Goal: Information Seeking & Learning: Check status

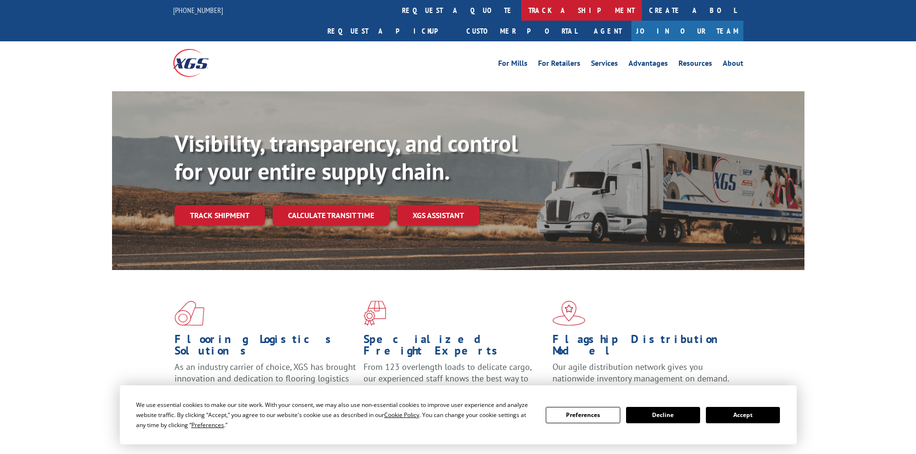
click at [521, 13] on link "track a shipment" at bounding box center [581, 10] width 121 height 21
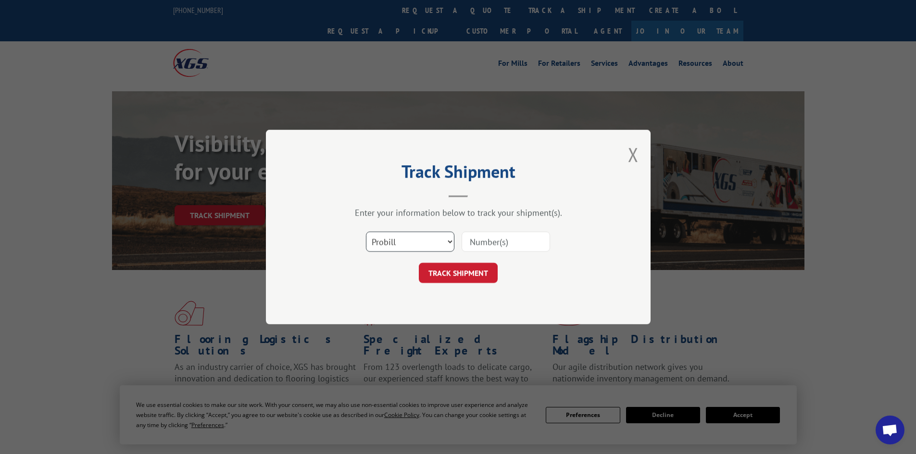
click at [396, 236] on select "Select category... Probill BOL PO" at bounding box center [410, 242] width 88 height 20
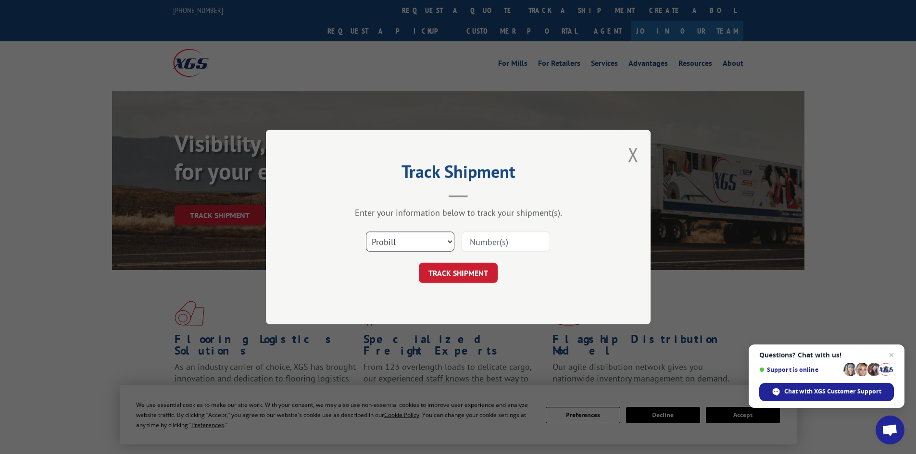
select select "bol"
click at [366, 232] on select "Select category... Probill BOL PO" at bounding box center [410, 242] width 88 height 20
click at [466, 242] on input at bounding box center [505, 242] width 88 height 20
paste input "5092457"
type input "5092457"
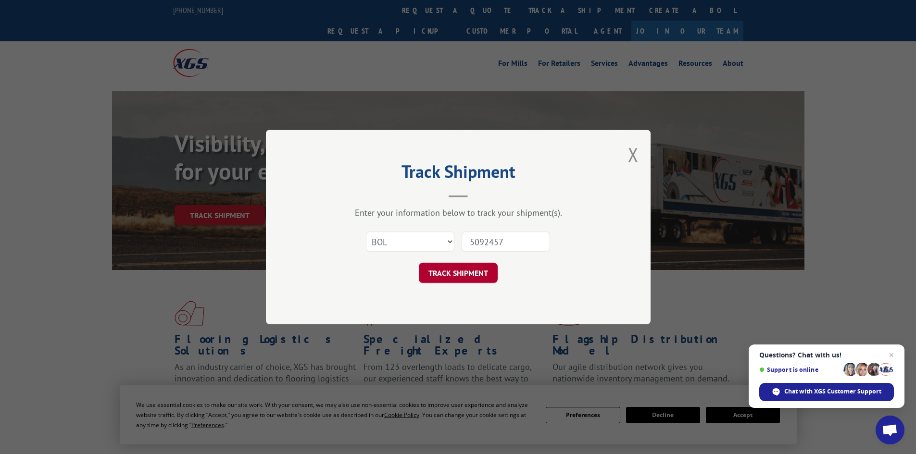
click at [443, 277] on button "TRACK SHIPMENT" at bounding box center [458, 273] width 79 height 20
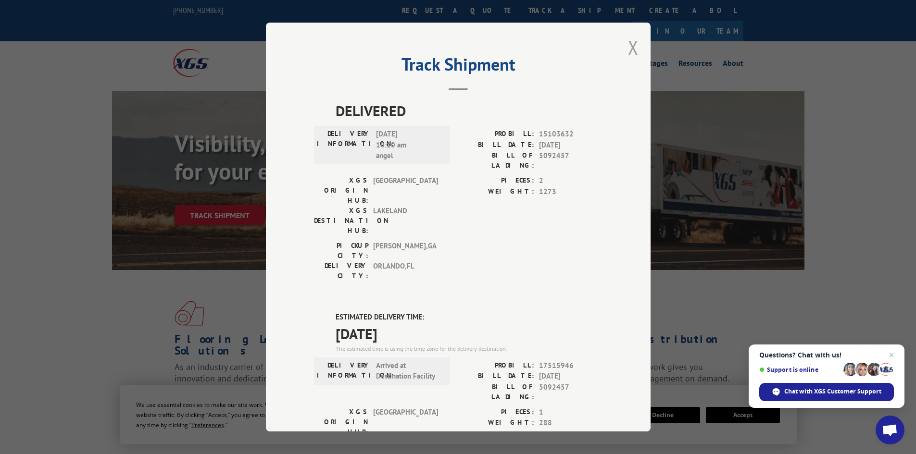
click at [629, 43] on button "Close modal" at bounding box center [633, 47] width 11 height 25
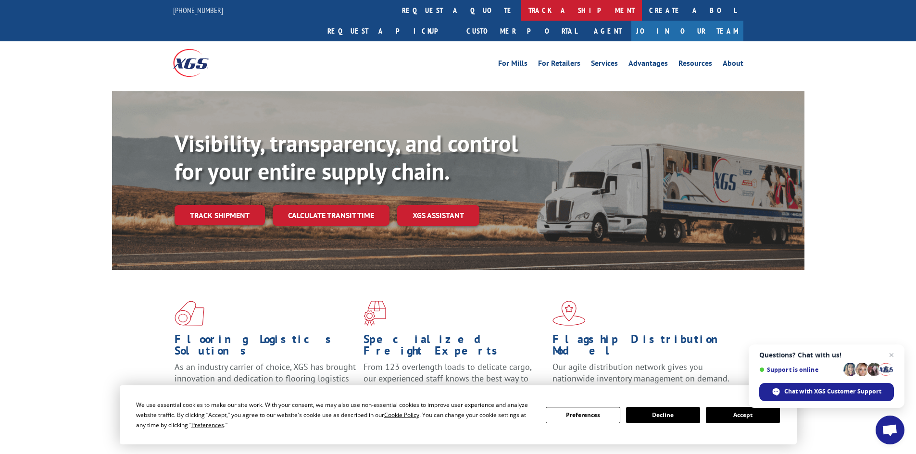
click at [521, 12] on link "track a shipment" at bounding box center [581, 10] width 121 height 21
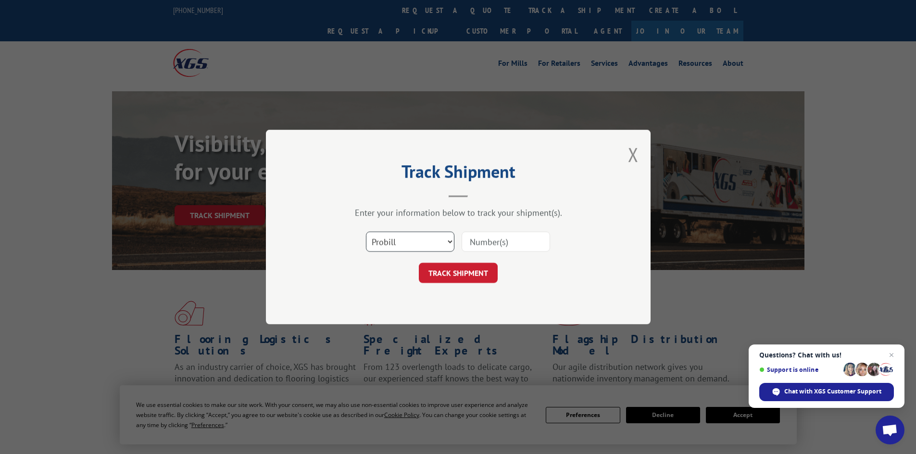
click at [385, 237] on select "Select category... Probill BOL PO" at bounding box center [410, 242] width 88 height 20
select select "bol"
click at [366, 232] on select "Select category... Probill BOL PO" at bounding box center [410, 242] width 88 height 20
click at [476, 249] on input at bounding box center [505, 242] width 88 height 20
paste input "5092457"
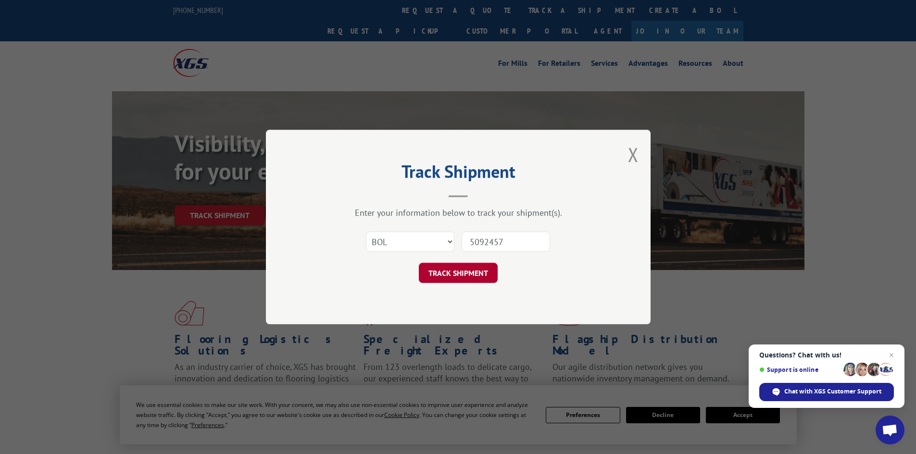
type input "5092457"
click at [459, 270] on button "TRACK SHIPMENT" at bounding box center [458, 273] width 79 height 20
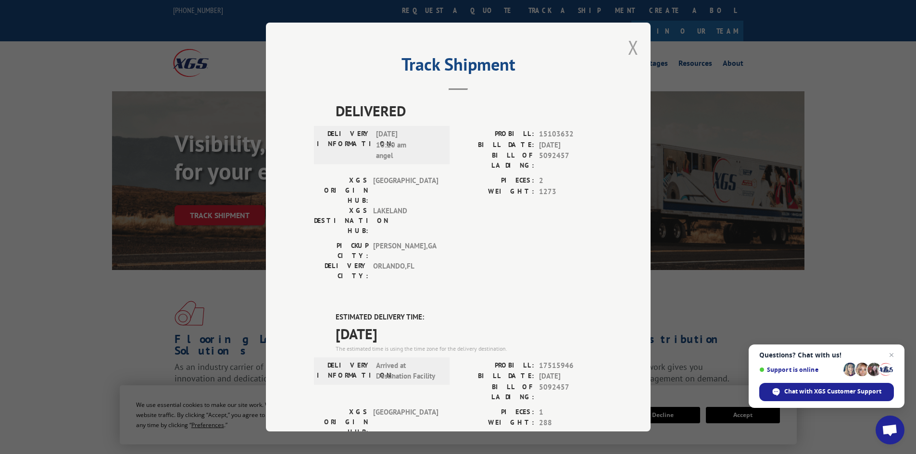
click at [628, 49] on button "Close modal" at bounding box center [633, 47] width 11 height 25
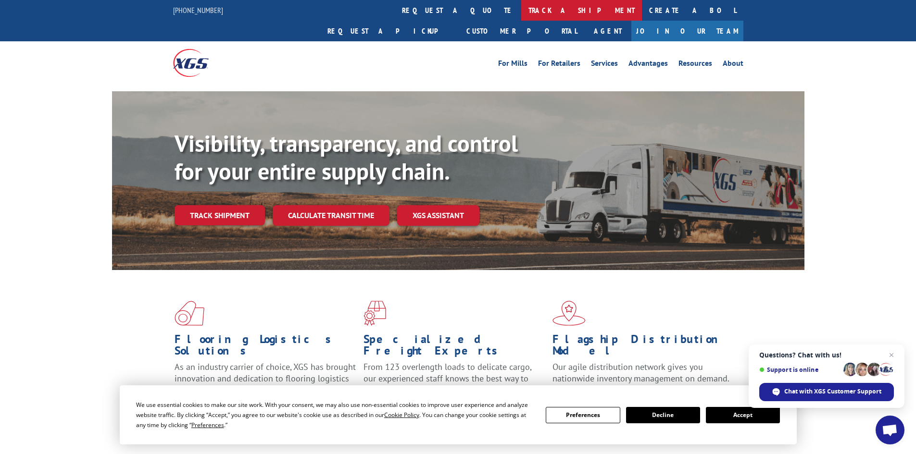
click at [521, 11] on link "track a shipment" at bounding box center [581, 10] width 121 height 21
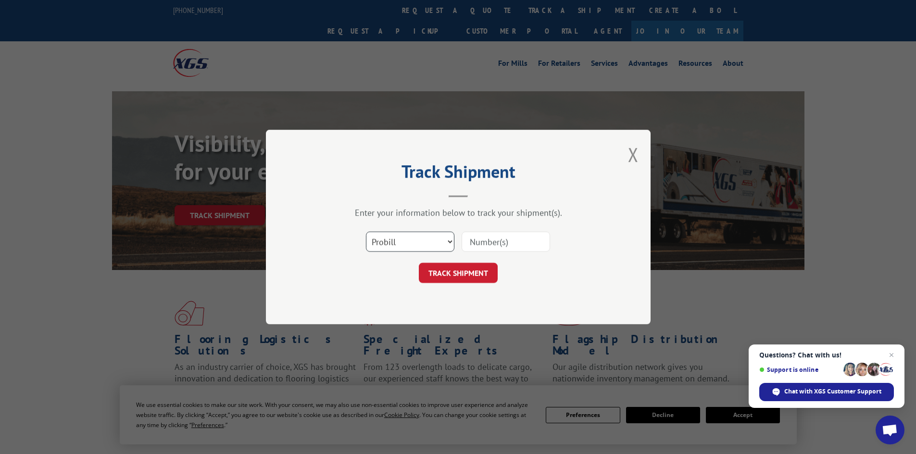
click at [402, 240] on select "Select category... Probill BOL PO" at bounding box center [410, 242] width 88 height 20
select select "bol"
click at [366, 232] on select "Select category... Probill BOL PO" at bounding box center [410, 242] width 88 height 20
click at [472, 245] on input at bounding box center [505, 242] width 88 height 20
paste input "5092544"
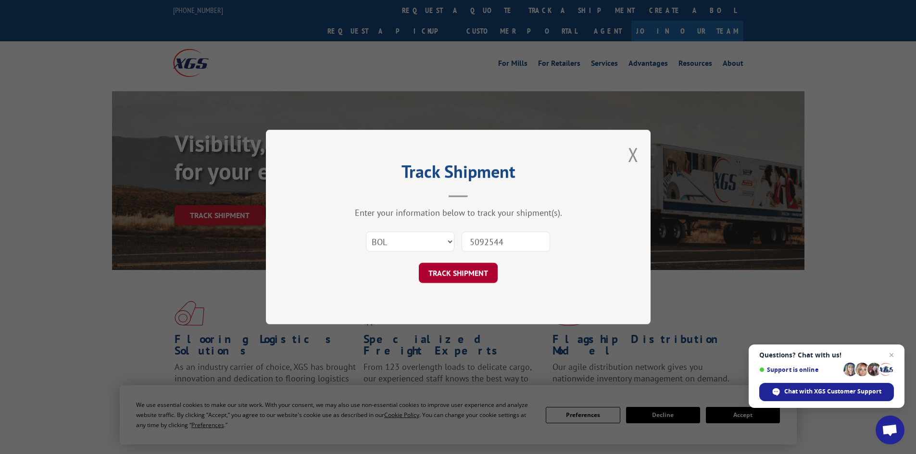
type input "5092544"
click at [446, 278] on button "TRACK SHIPMENT" at bounding box center [458, 273] width 79 height 20
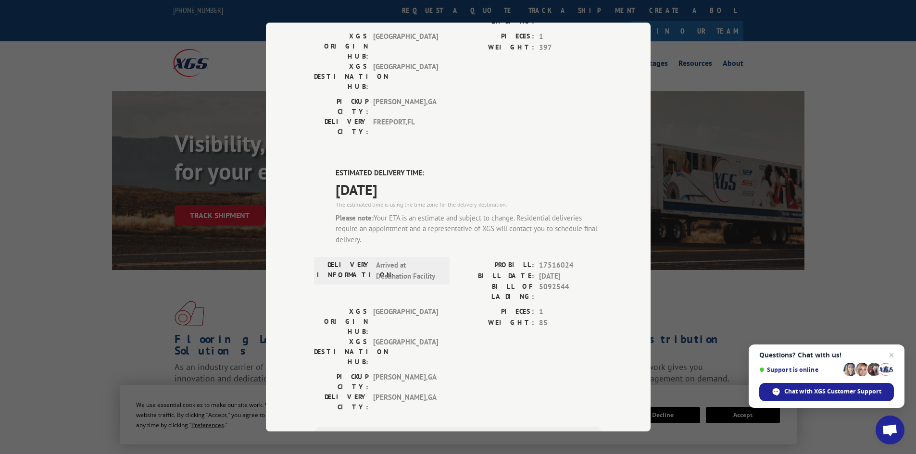
scroll to position [192, 0]
